Goal: Task Accomplishment & Management: Use online tool/utility

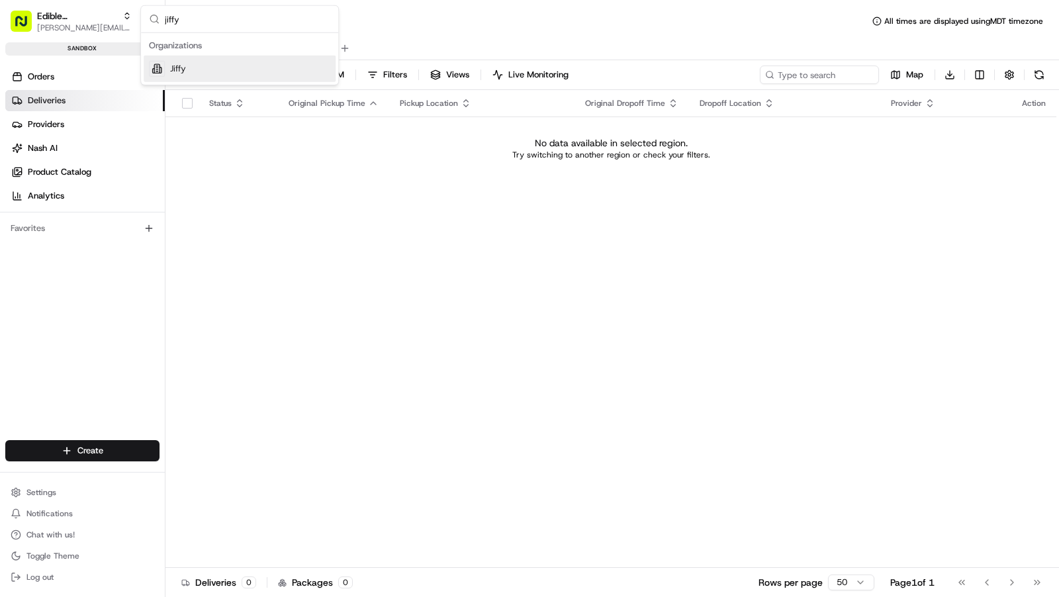
type input "jiffy"
click at [275, 68] on div "Jiffy" at bounding box center [240, 69] width 192 height 26
click at [48, 62] on div "Orders Deliveries Providers [PERSON_NAME] Product Catalog Analytics" at bounding box center [82, 136] width 165 height 151
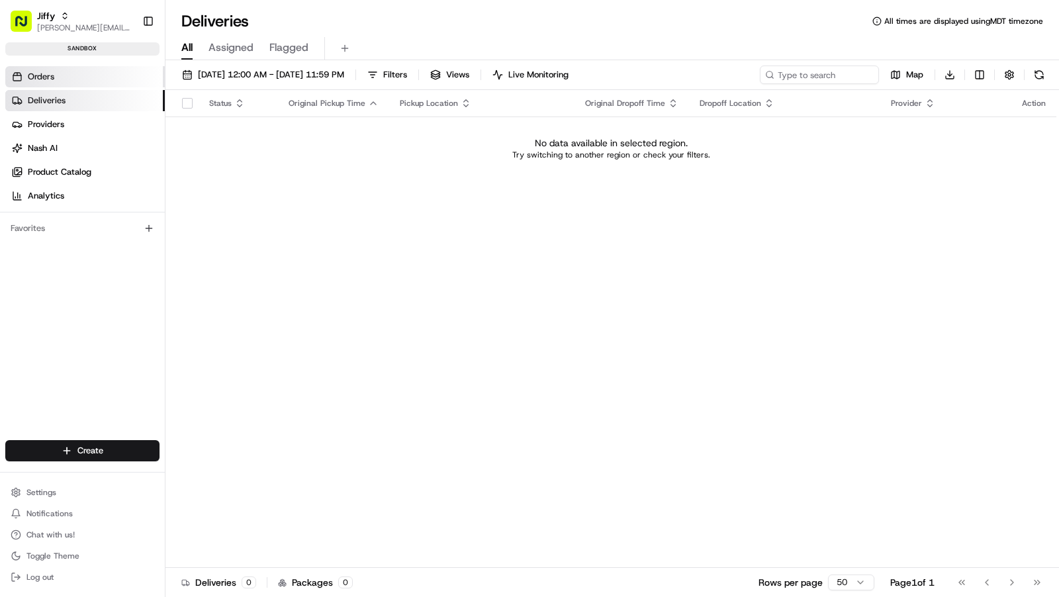
click at [49, 75] on span "Orders" at bounding box center [41, 77] width 26 height 12
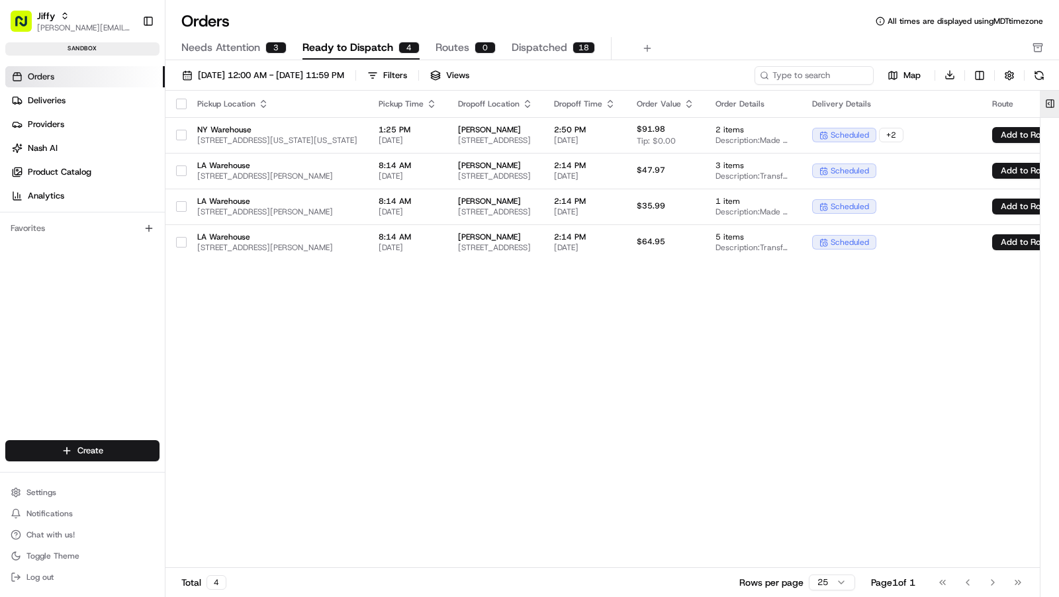
click at [1054, 102] on button at bounding box center [1050, 104] width 22 height 26
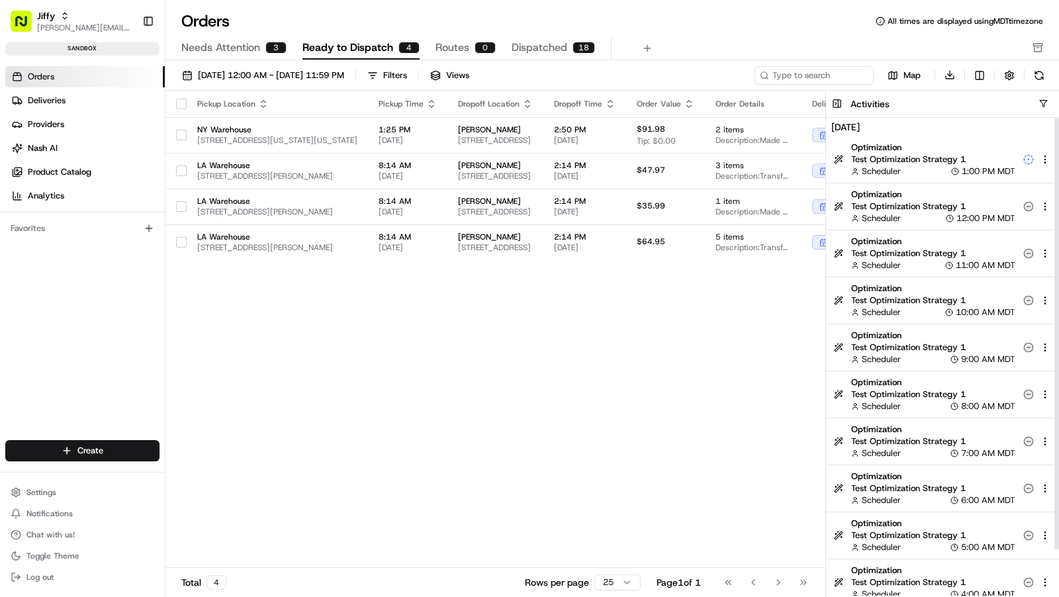
scroll to position [50, 0]
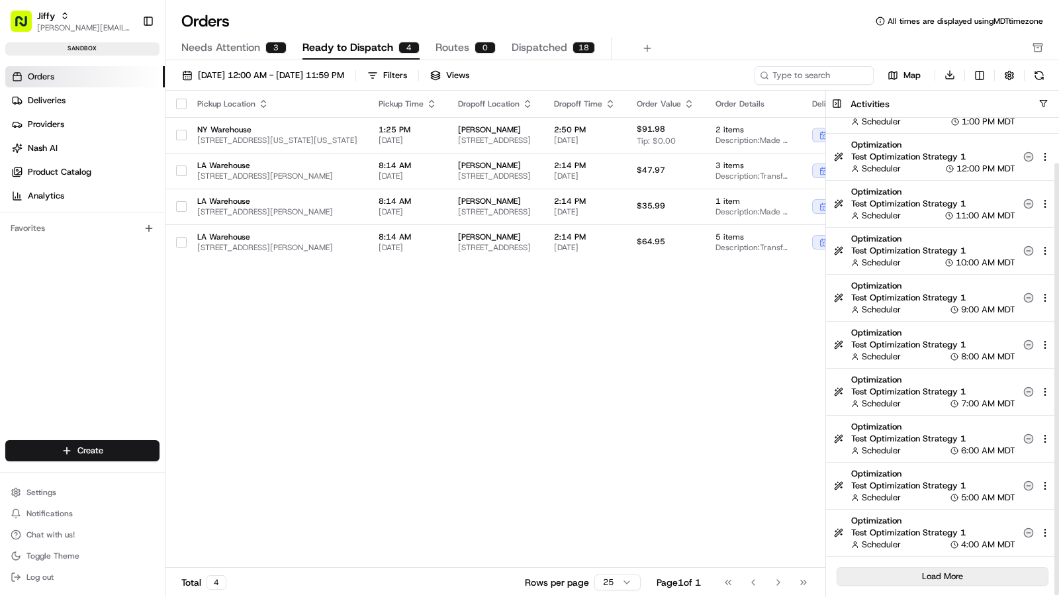
click at [931, 573] on button "Load More" at bounding box center [943, 576] width 212 height 19
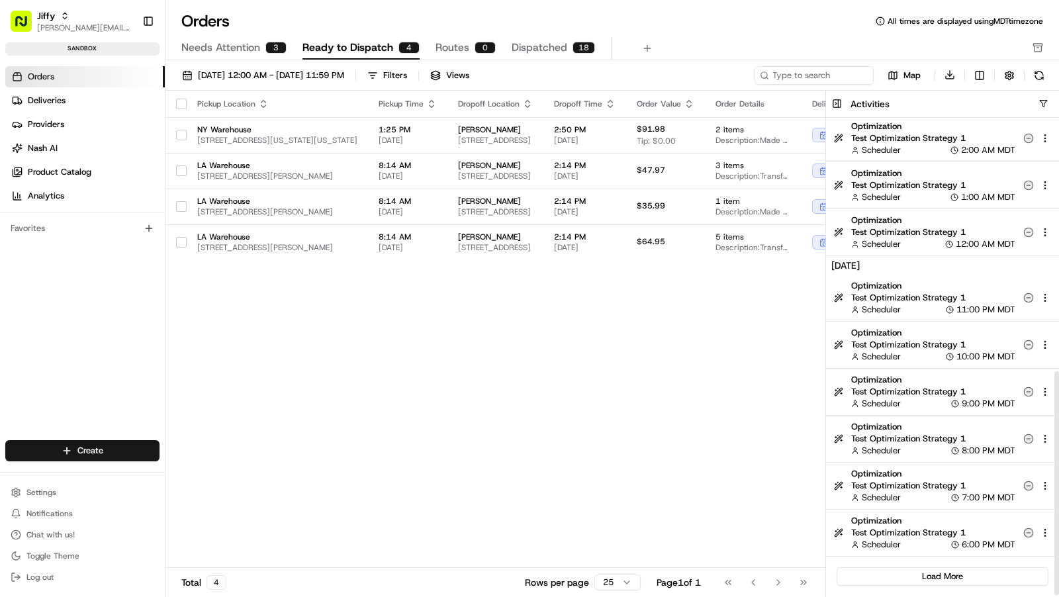
scroll to position [0, 0]
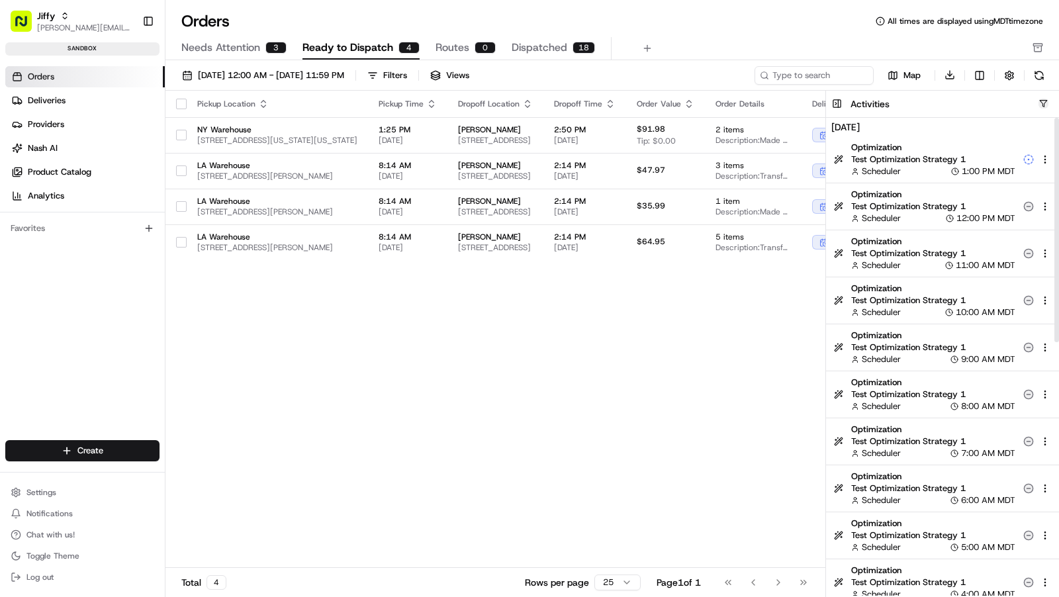
click at [1042, 103] on button "button" at bounding box center [1043, 104] width 10 height 10
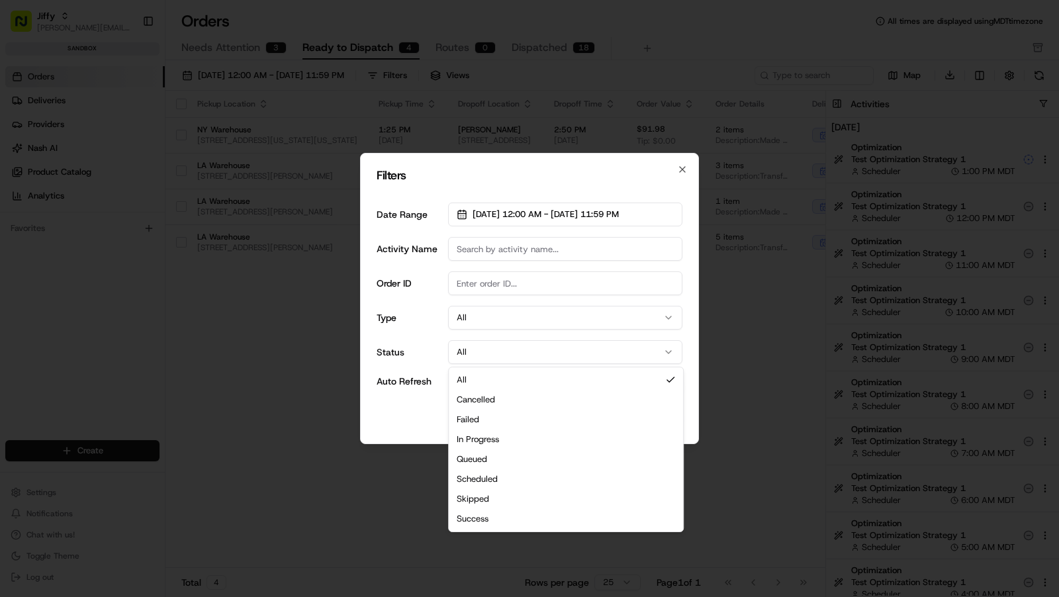
click at [535, 357] on button "All" at bounding box center [565, 352] width 234 height 24
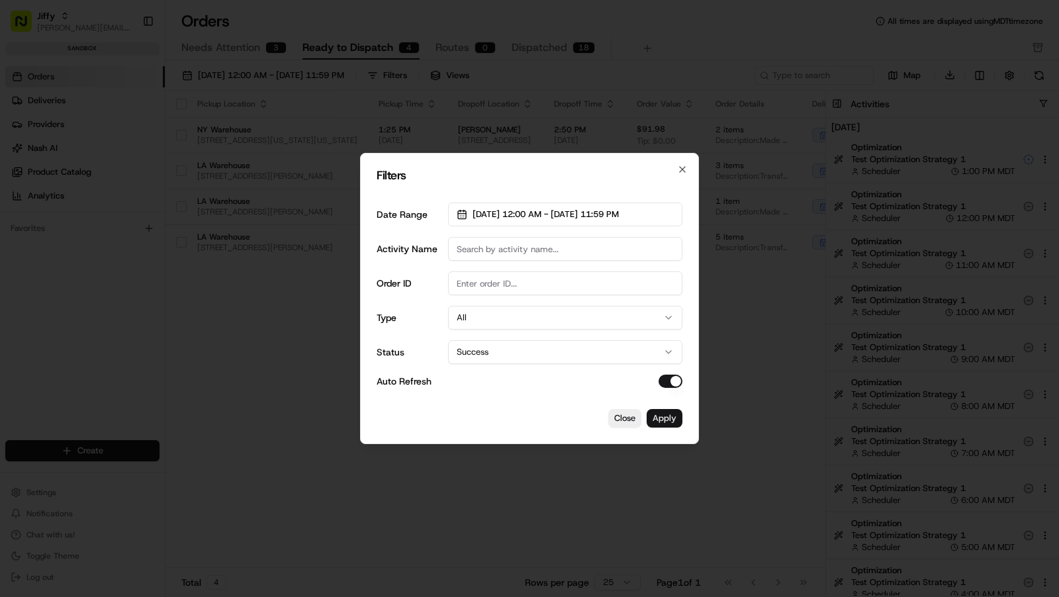
click at [680, 418] on button "Apply" at bounding box center [665, 418] width 36 height 19
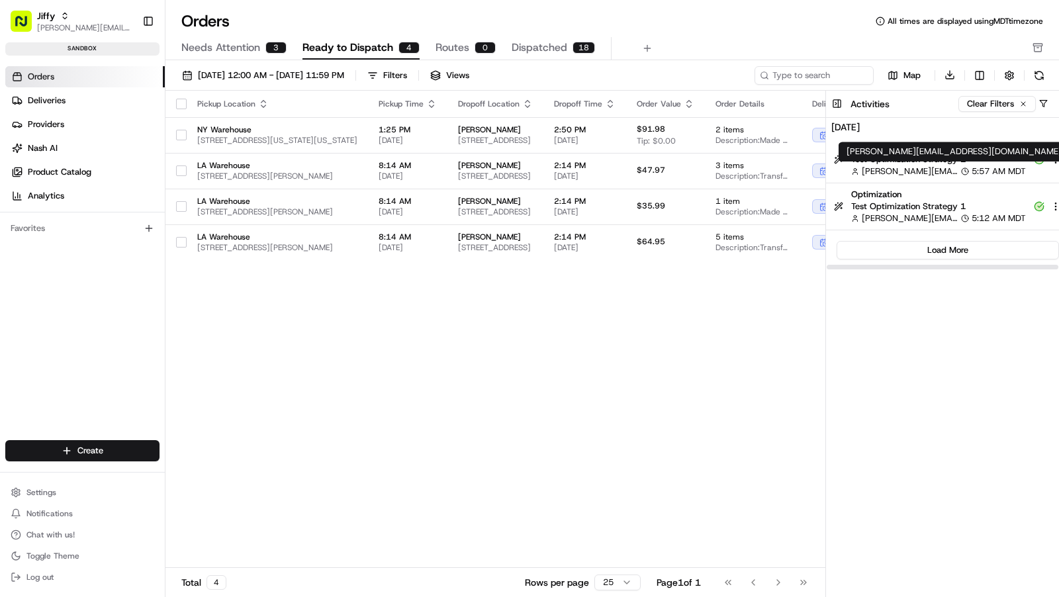
click at [950, 171] on span "[PERSON_NAME][EMAIL_ADDRESS][DOMAIN_NAME]" at bounding box center [910, 171] width 97 height 12
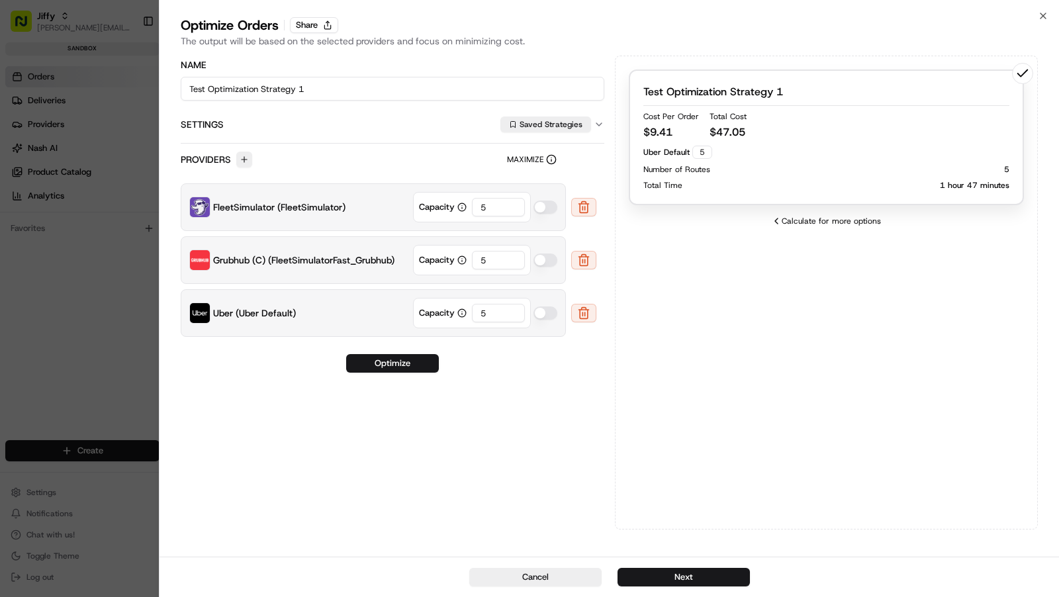
click at [799, 167] on div "Number of Routes 5" at bounding box center [826, 169] width 367 height 11
click at [688, 577] on button "Next" at bounding box center [683, 577] width 132 height 19
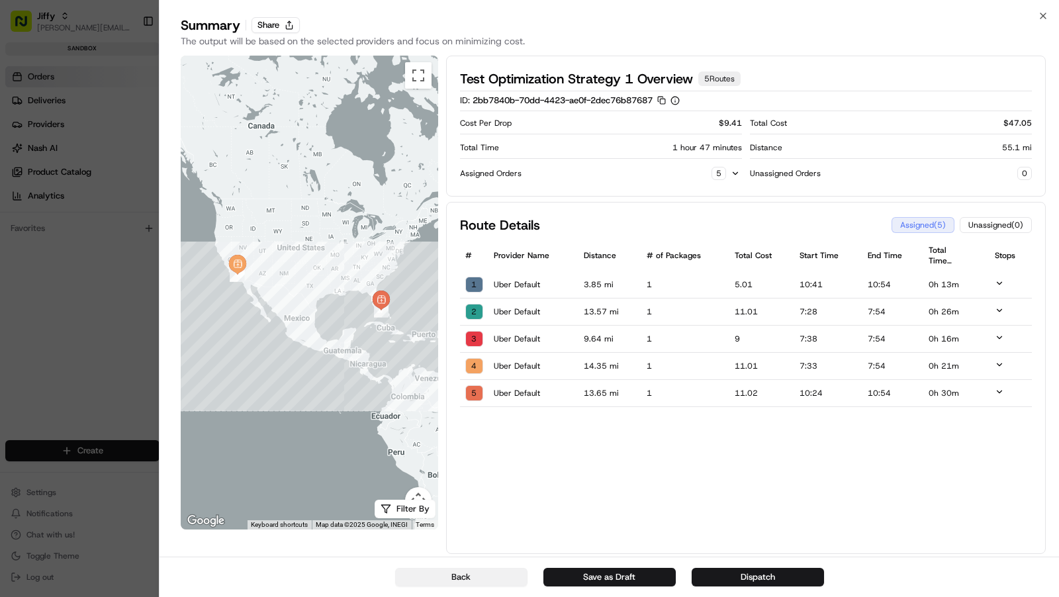
click at [477, 584] on button "Back" at bounding box center [461, 577] width 132 height 19
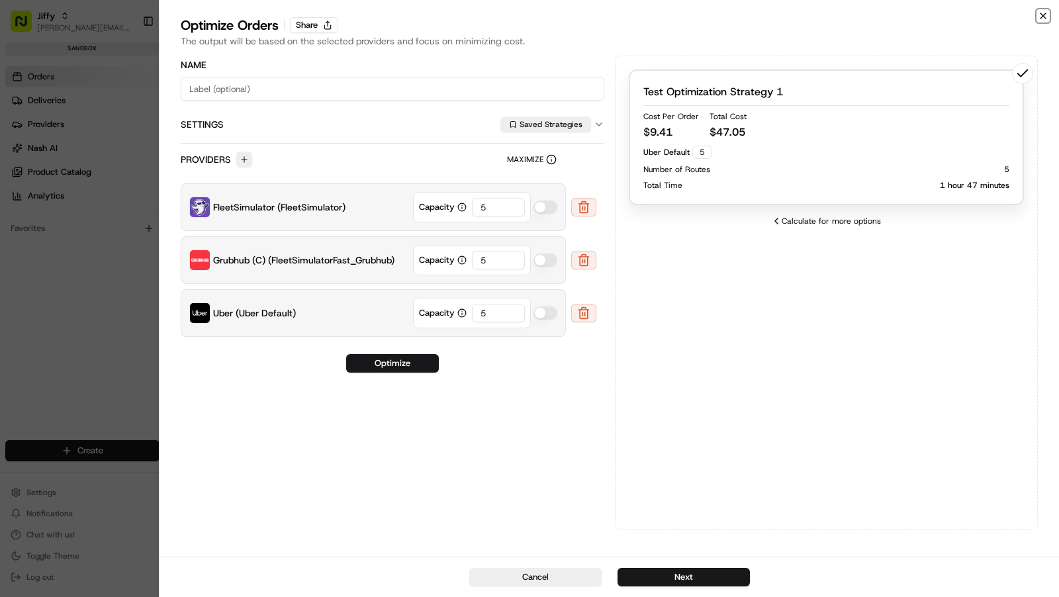
click at [1047, 17] on icon "button" at bounding box center [1043, 16] width 11 height 11
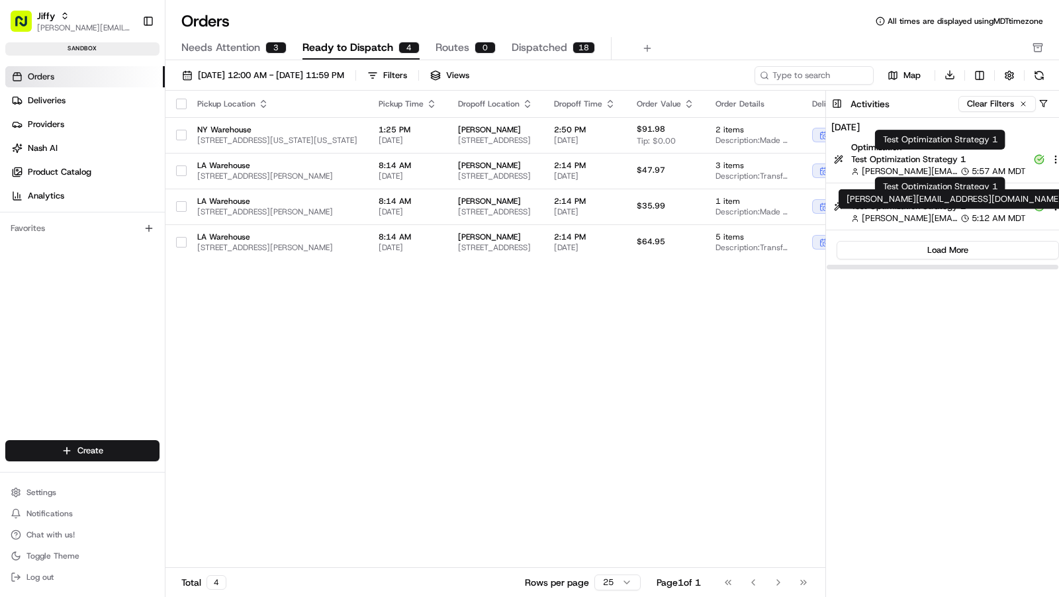
click at [929, 217] on span "[PERSON_NAME][EMAIL_ADDRESS][DOMAIN_NAME]" at bounding box center [910, 218] width 97 height 12
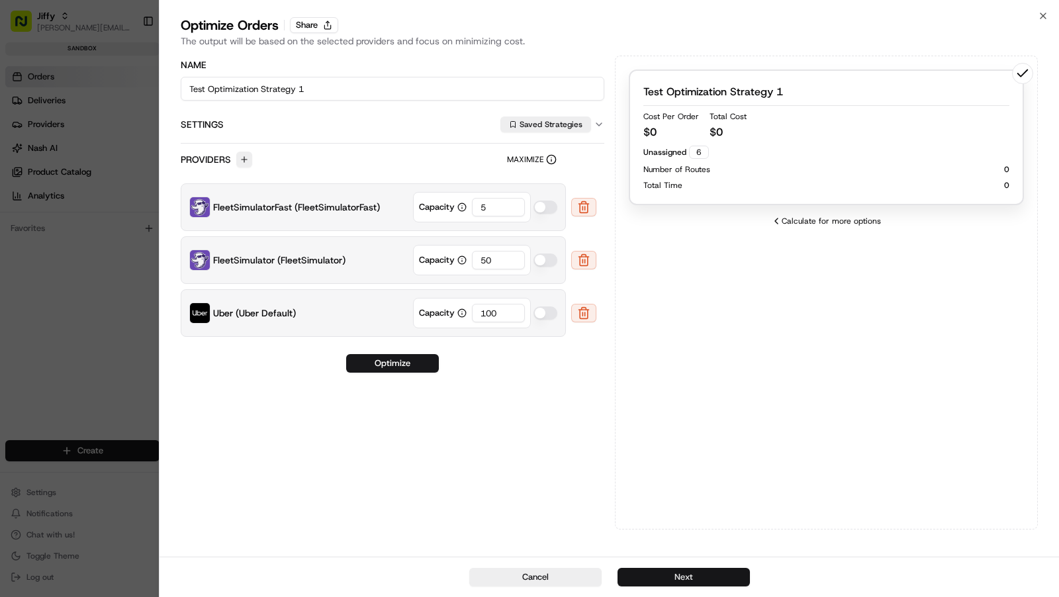
click at [661, 581] on button "Next" at bounding box center [683, 577] width 132 height 19
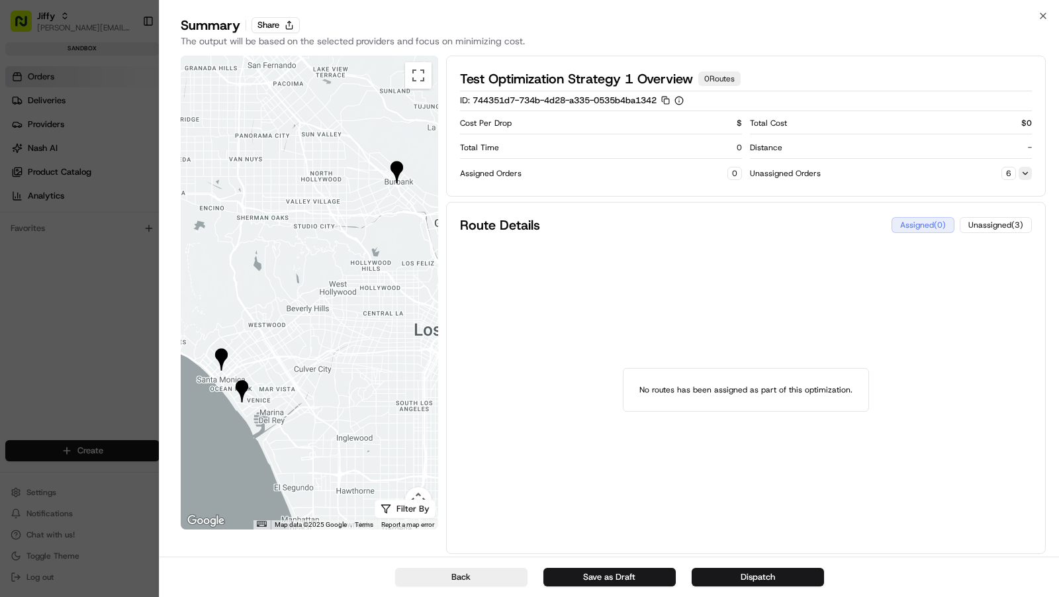
click at [1028, 177] on button at bounding box center [1025, 173] width 13 height 13
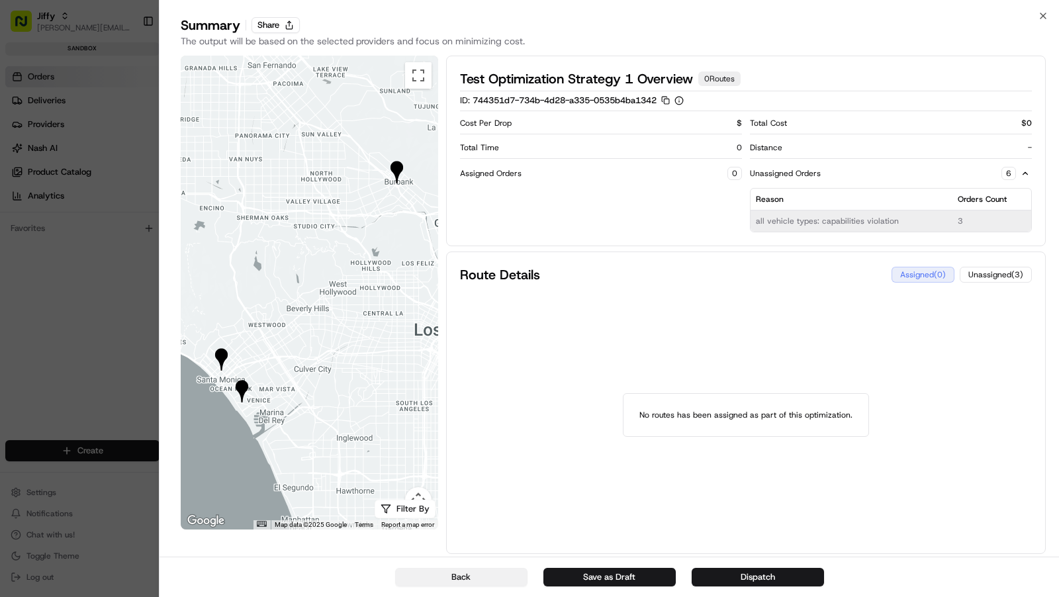
click at [494, 580] on button "Back" at bounding box center [461, 577] width 132 height 19
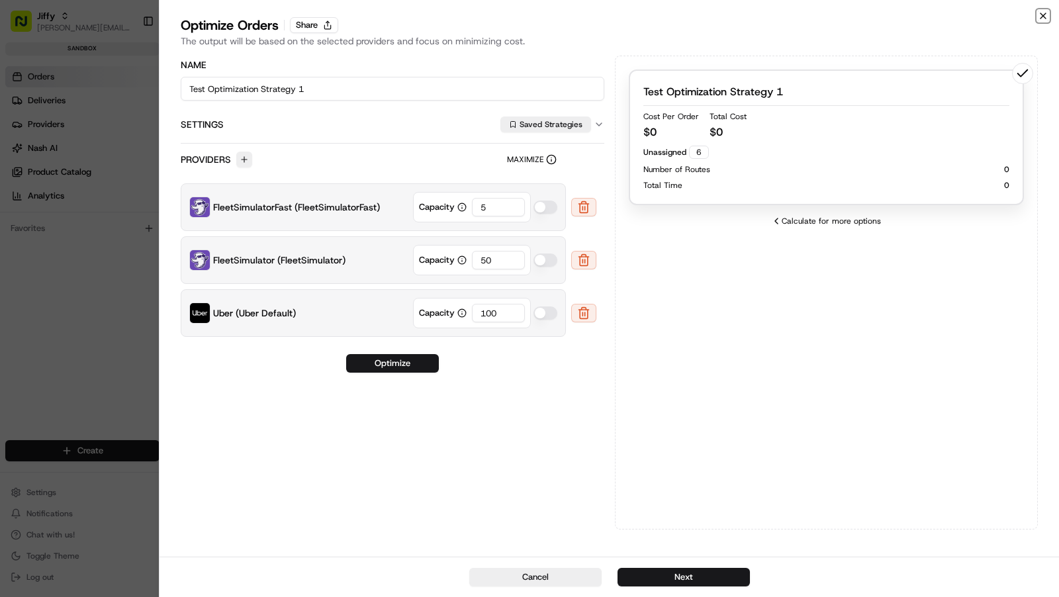
click at [1046, 18] on icon "button" at bounding box center [1043, 16] width 11 height 11
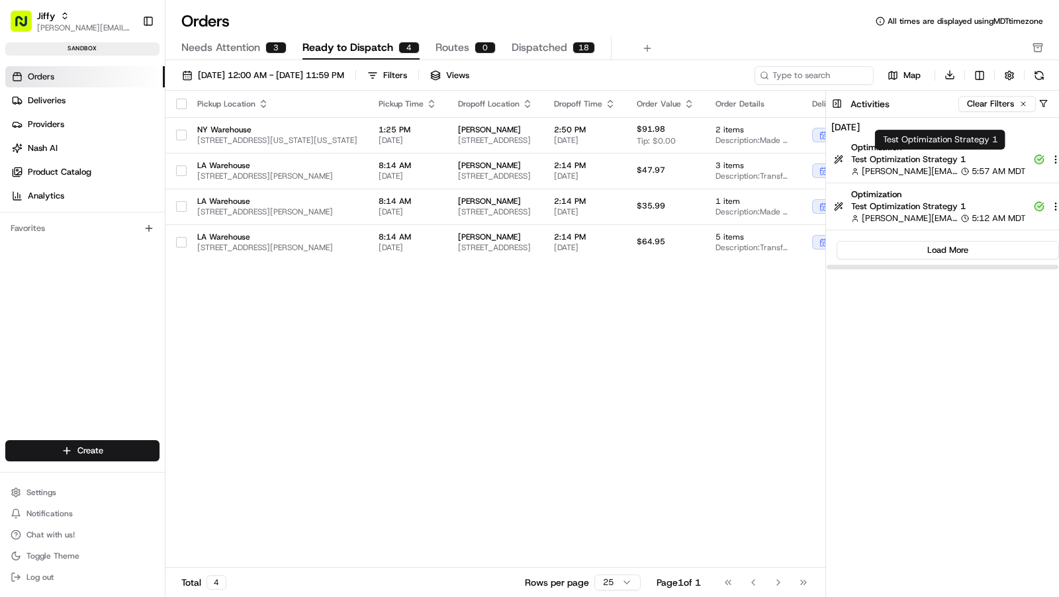
click at [994, 163] on span "Test Optimization Strategy 1" at bounding box center [938, 160] width 175 height 12
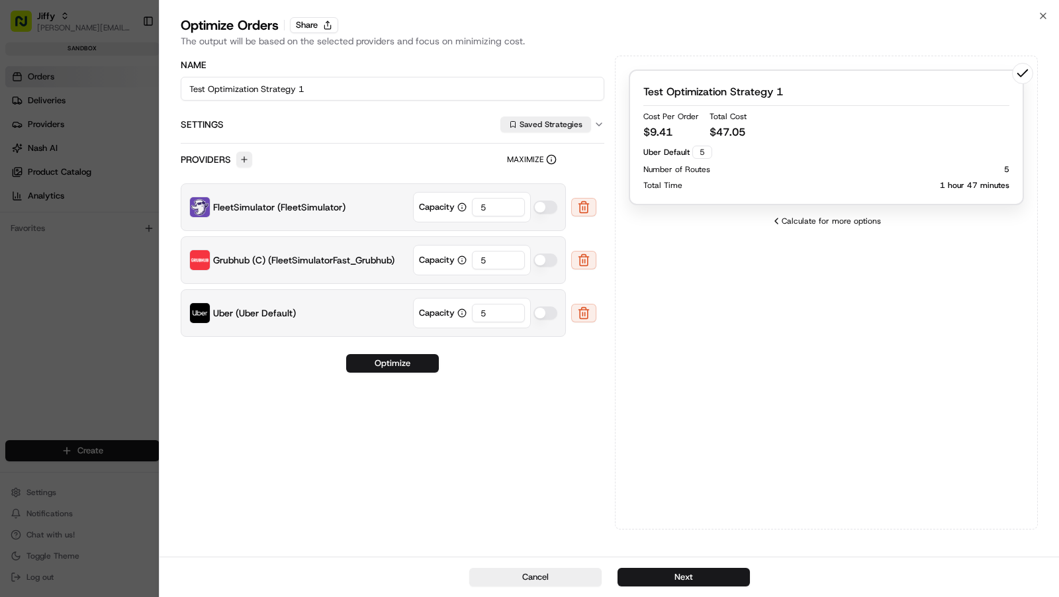
click at [709, 126] on p "$ 47.05" at bounding box center [727, 132] width 37 height 16
click at [707, 565] on div "Cancel Next" at bounding box center [608, 577] width 899 height 40
click at [707, 574] on button "Next" at bounding box center [683, 577] width 132 height 19
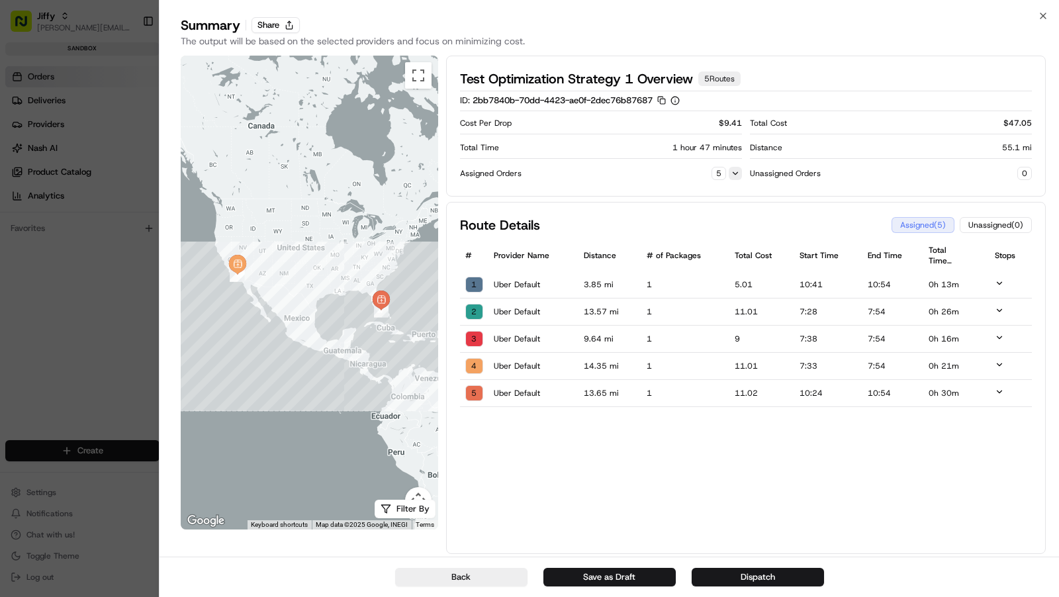
click at [731, 167] on button at bounding box center [735, 173] width 13 height 13
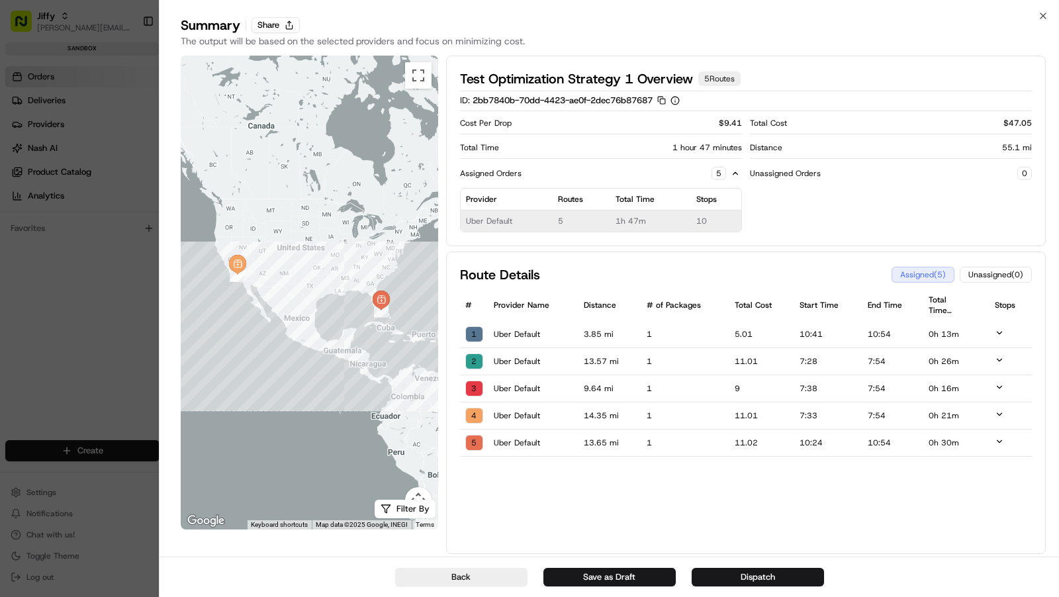
click at [670, 214] on td "1h 47m" at bounding box center [650, 221] width 80 height 22
click at [1021, 330] on td at bounding box center [1010, 334] width 42 height 27
click at [1012, 330] on td at bounding box center [1010, 334] width 42 height 27
click at [1001, 330] on icon at bounding box center [999, 332] width 9 height 9
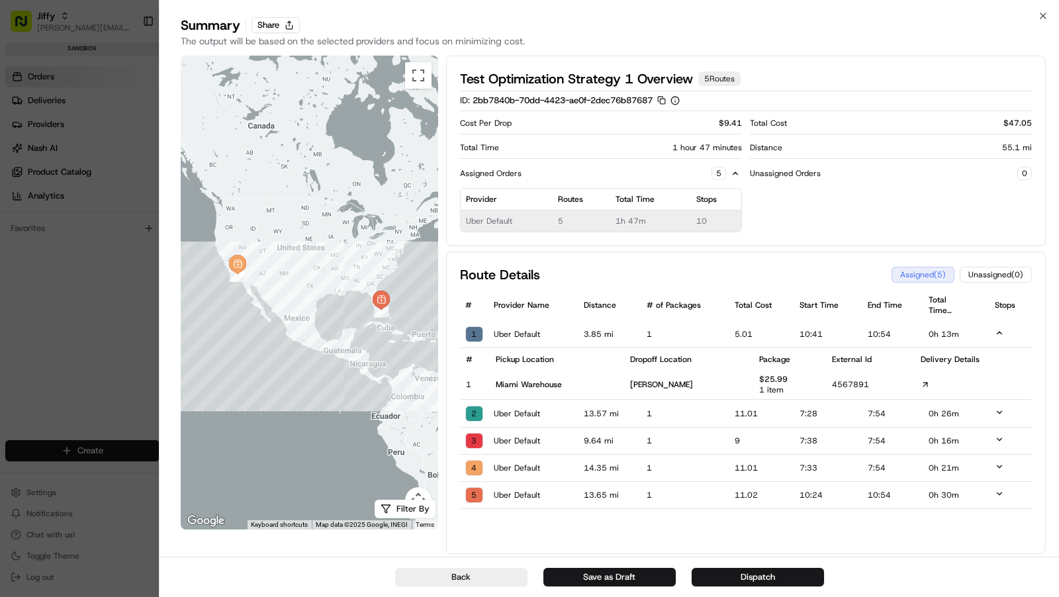
click at [925, 380] on icon at bounding box center [925, 384] width 9 height 9
click at [1044, 15] on icon "button" at bounding box center [1042, 15] width 5 height 5
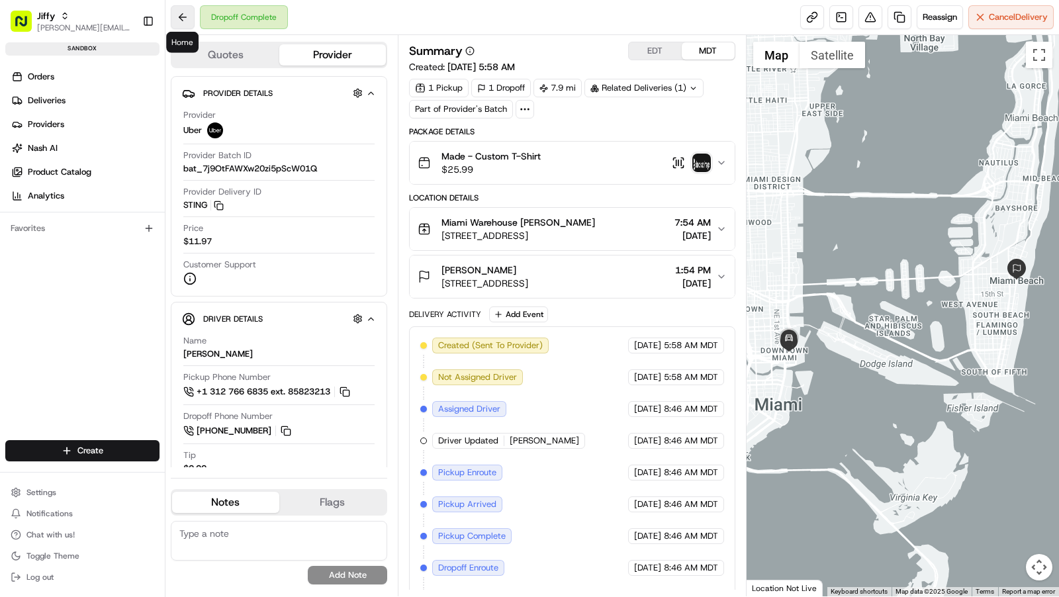
click at [177, 23] on button at bounding box center [183, 17] width 24 height 24
